Goal: Information Seeking & Learning: Learn about a topic

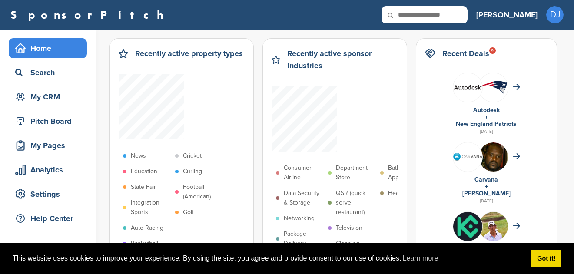
click at [462, 157] on img at bounding box center [467, 156] width 29 height 7
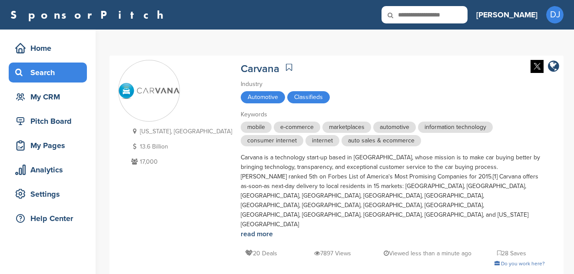
click at [49, 69] on div "Search" at bounding box center [50, 73] width 74 height 16
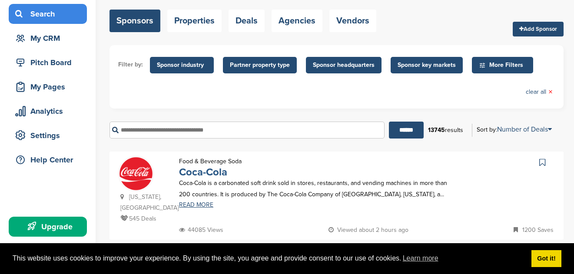
scroll to position [66, 0]
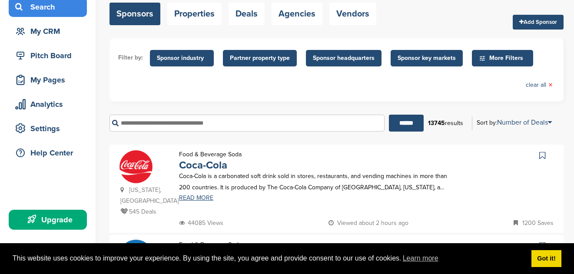
click at [438, 59] on span "Sponsor key markets" at bounding box center [427, 58] width 58 height 10
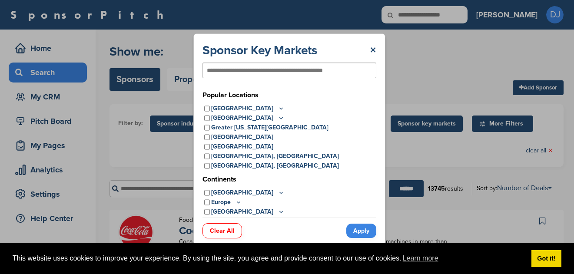
scroll to position [0, 0]
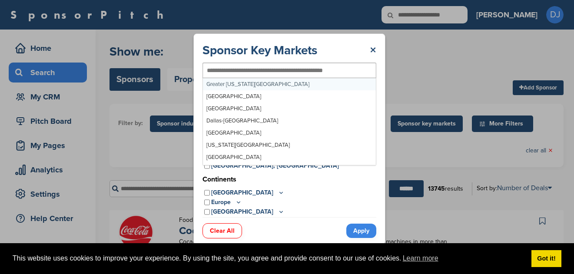
click at [291, 75] on div at bounding box center [289, 71] width 174 height 16
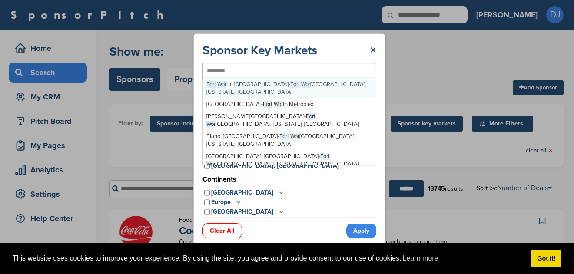
type input "*********"
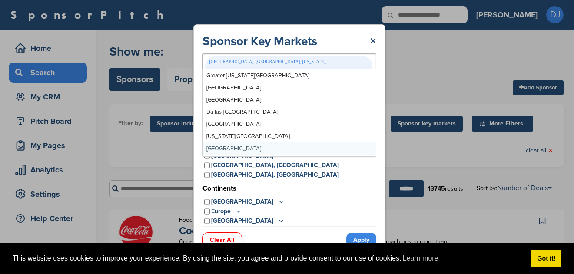
click at [368, 233] on link "Apply" at bounding box center [361, 240] width 30 height 14
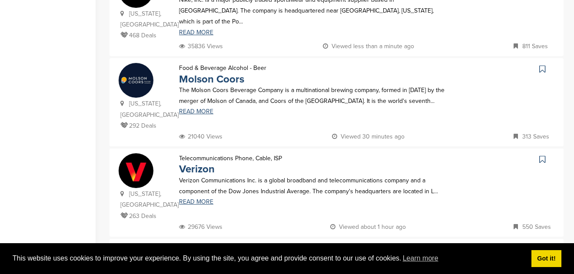
scroll to position [460, 0]
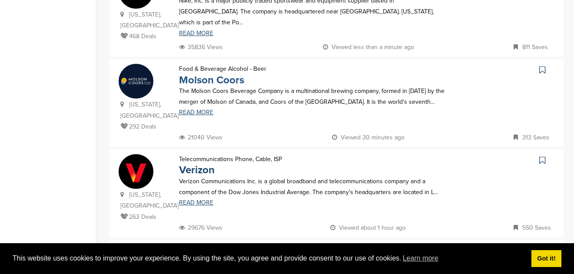
click at [221, 74] on link "Molson Coors" at bounding box center [211, 80] width 65 height 13
click at [208, 74] on link "Molson Coors" at bounding box center [211, 80] width 65 height 13
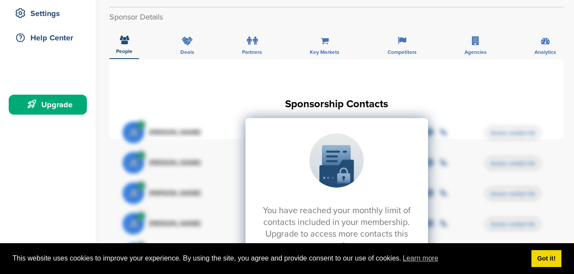
scroll to position [148, 0]
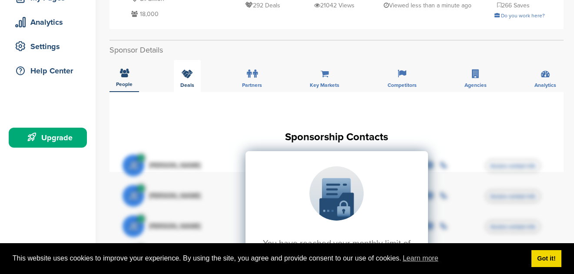
click at [178, 77] on div "Deals" at bounding box center [187, 76] width 27 height 32
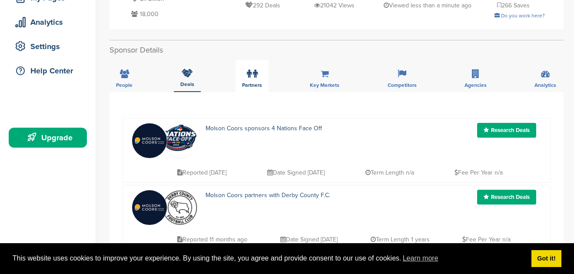
click at [268, 63] on div "Partners" at bounding box center [251, 76] width 33 height 32
click at [260, 64] on div "Partners" at bounding box center [251, 76] width 33 height 32
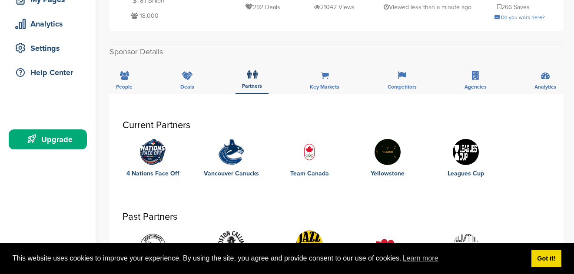
scroll to position [142, 0]
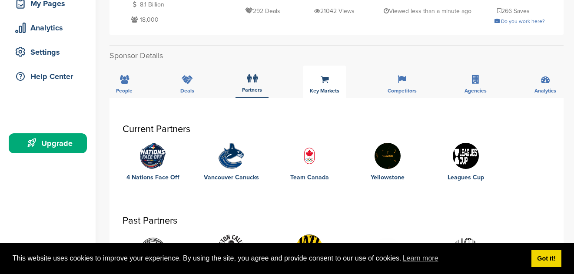
click at [324, 77] on icon at bounding box center [325, 79] width 8 height 9
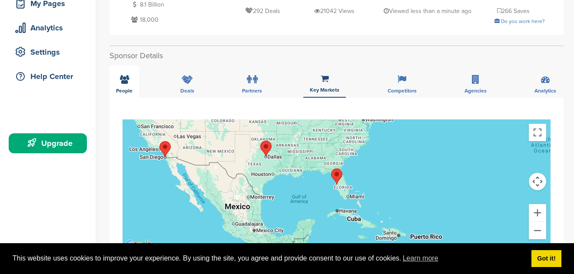
click at [123, 80] on div "People" at bounding box center [124, 82] width 30 height 32
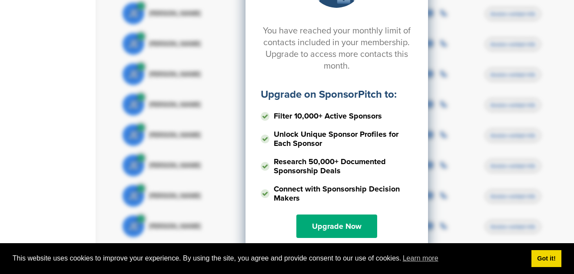
scroll to position [430, 0]
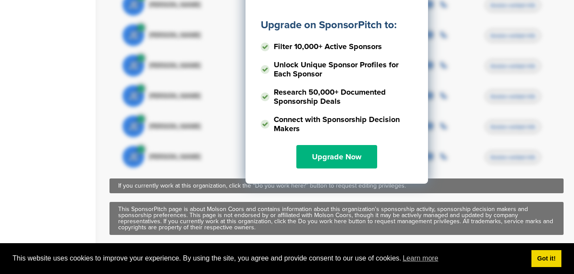
click at [348, 149] on link "Upgrade Now" at bounding box center [336, 156] width 81 height 23
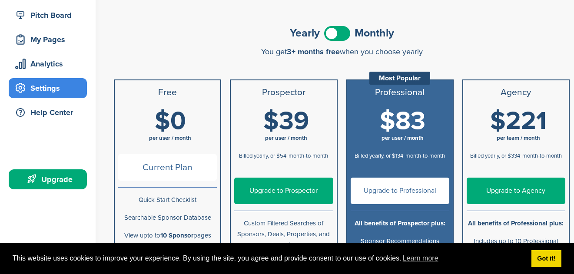
scroll to position [99, 0]
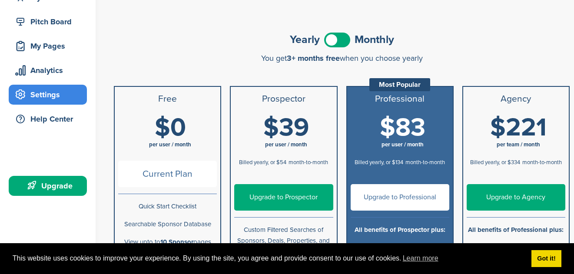
click at [343, 41] on span at bounding box center [337, 40] width 26 height 15
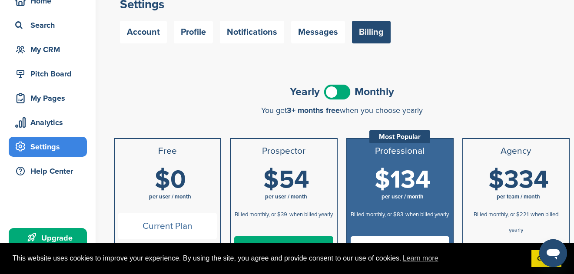
scroll to position [44, 0]
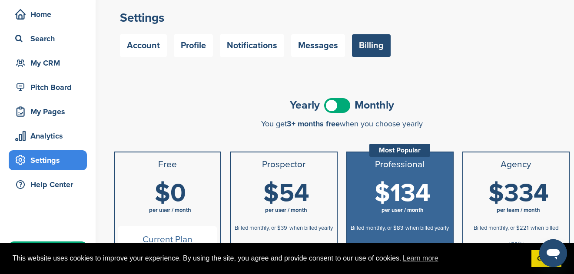
scroll to position [0, 0]
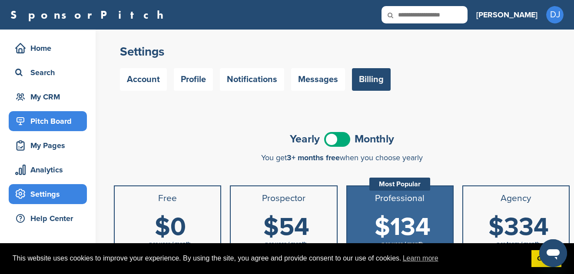
click at [73, 118] on div "Pitch Board" at bounding box center [50, 121] width 74 height 16
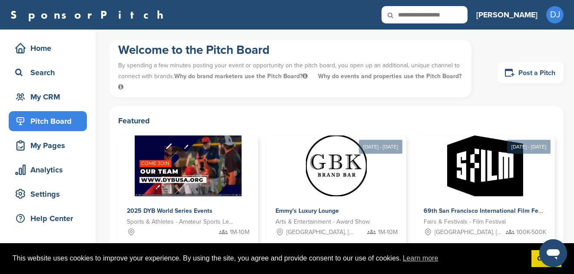
click at [530, 74] on link "Post a Pitch" at bounding box center [530, 72] width 66 height 21
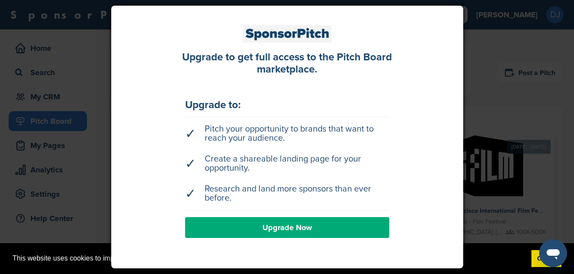
click at [489, 43] on div at bounding box center [287, 137] width 574 height 274
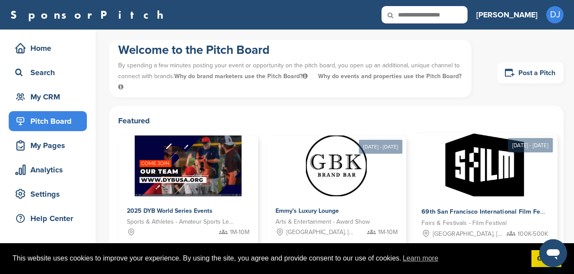
click at [481, 181] on img at bounding box center [485, 164] width 79 height 63
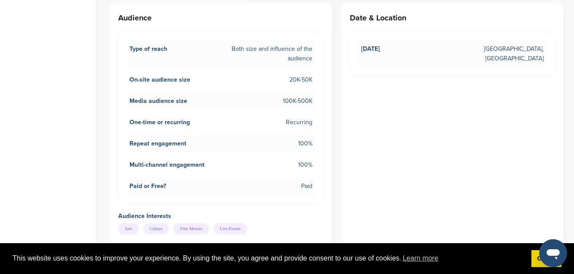
scroll to position [447, 0]
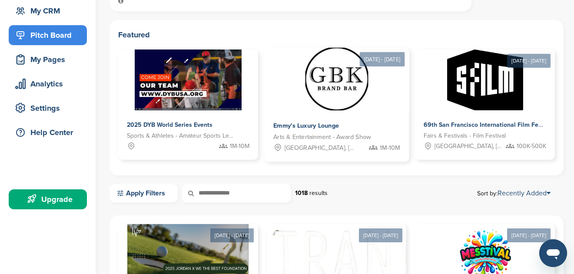
scroll to position [83, 0]
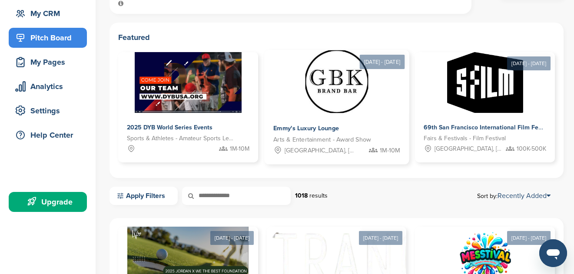
click at [334, 96] on img at bounding box center [336, 81] width 63 height 63
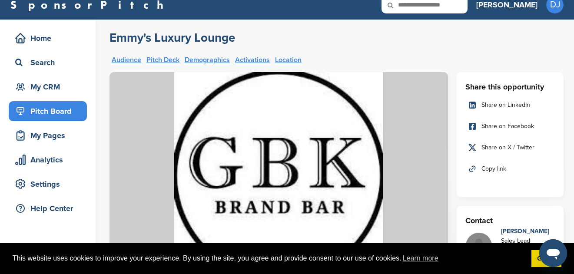
scroll to position [7, 0]
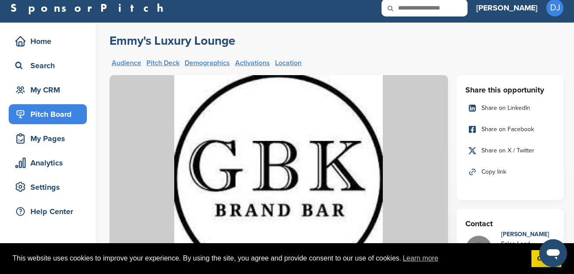
click at [249, 62] on link "Activations" at bounding box center [252, 63] width 35 height 7
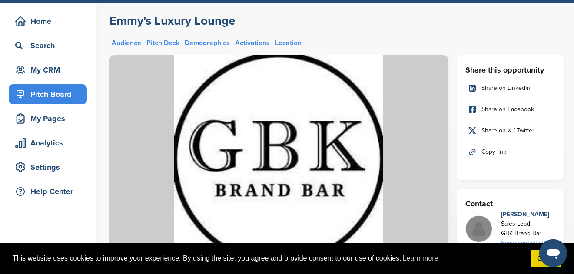
scroll to position [0, 0]
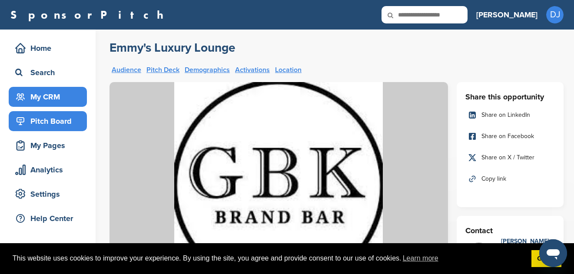
click at [56, 93] on div "My CRM" at bounding box center [50, 97] width 74 height 16
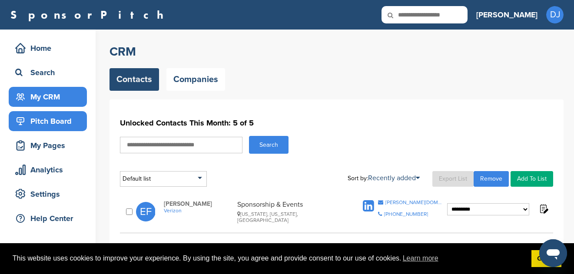
click at [61, 125] on div "Pitch Board" at bounding box center [50, 121] width 74 height 16
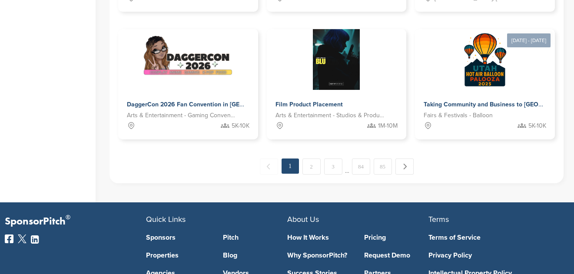
scroll to position [666, 0]
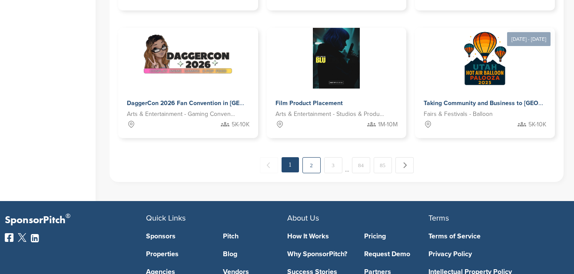
click at [307, 165] on link "2" at bounding box center [311, 165] width 18 height 16
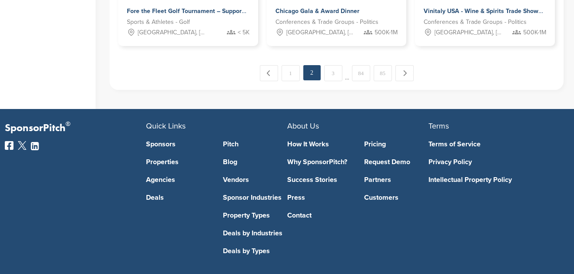
scroll to position [760, 0]
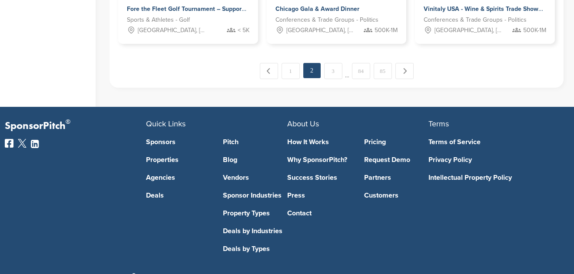
click at [331, 65] on link "3" at bounding box center [333, 71] width 18 height 16
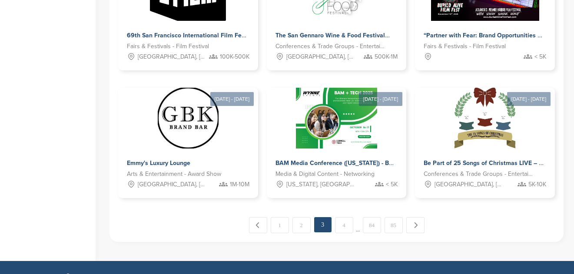
scroll to position [606, 0]
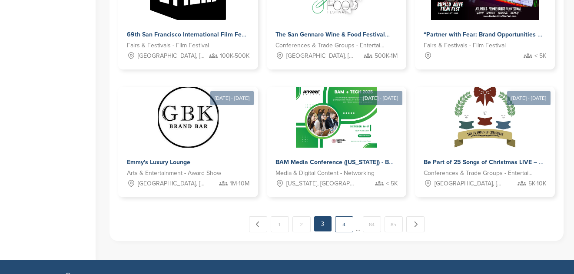
click at [344, 225] on link "4" at bounding box center [344, 224] width 18 height 16
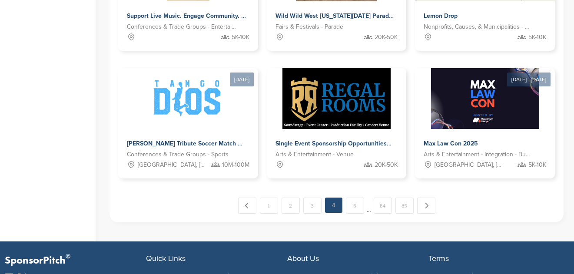
scroll to position [626, 0]
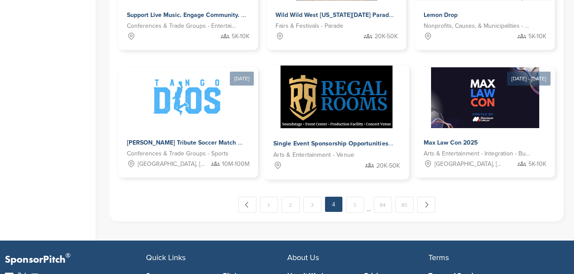
click at [313, 96] on img at bounding box center [337, 96] width 112 height 63
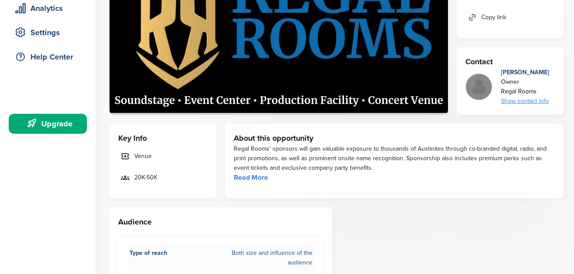
scroll to position [158, 0]
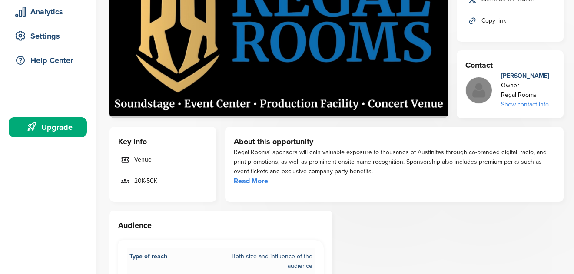
click at [510, 105] on div "Show contact info" at bounding box center [525, 105] width 48 height 10
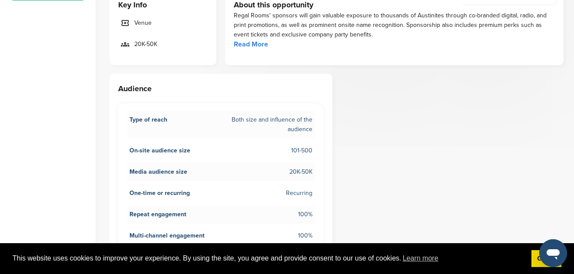
scroll to position [295, 0]
